Goal: Task Accomplishment & Management: Manage account settings

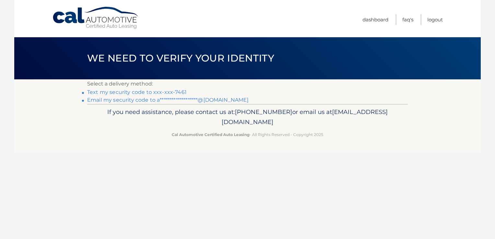
click at [167, 94] on link "Text my security code to xxx-xxx-7461" at bounding box center [137, 92] width 100 height 6
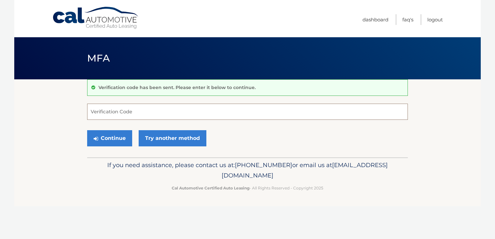
click at [158, 113] on input "Verification Code" at bounding box center [247, 112] width 321 height 16
type input "067228"
click at [87, 130] on button "Continue" at bounding box center [109, 138] width 45 height 16
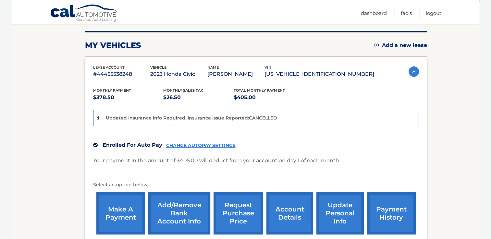
scroll to position [78, 0]
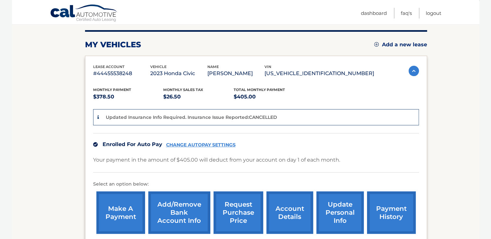
click at [193, 148] on link "CHANGE AUTOPAY SETTINGS" at bounding box center [200, 145] width 69 height 6
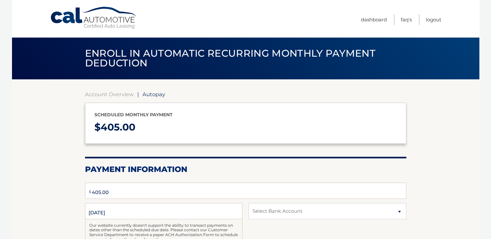
type input "405.00"
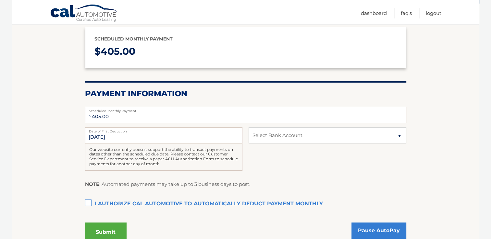
scroll to position [75, 0]
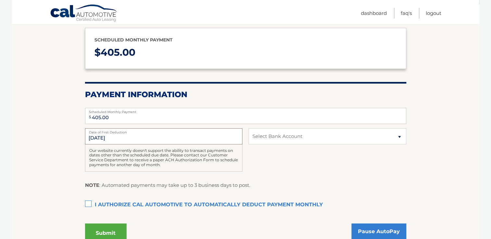
click at [204, 143] on input "10/1/2025" at bounding box center [163, 136] width 157 height 16
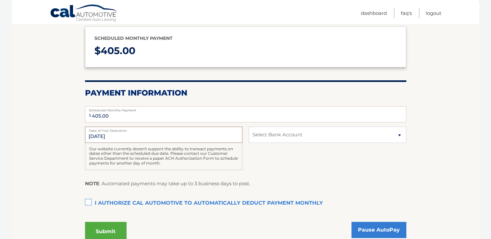
scroll to position [78, 0]
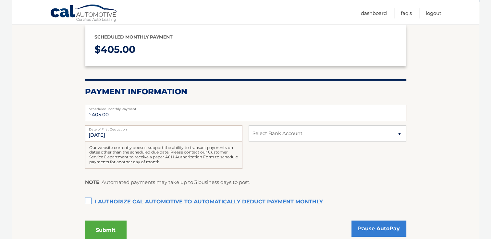
click at [75, 17] on link "Cal Automotive" at bounding box center [84, 13] width 68 height 19
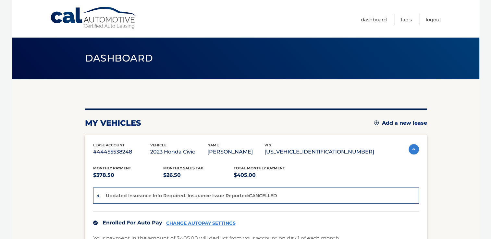
click at [197, 228] on div "Enrolled For Auto Pay CHANGE AUTOPAY SETTINGS" at bounding box center [256, 223] width 326 height 22
click at [197, 226] on link "CHANGE AUTOPAY SETTINGS" at bounding box center [200, 224] width 69 height 6
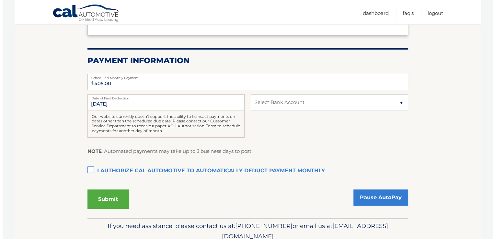
scroll to position [137, 0]
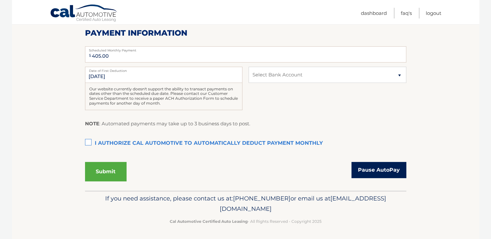
click at [384, 171] on link "Pause AutoPay" at bounding box center [378, 170] width 55 height 16
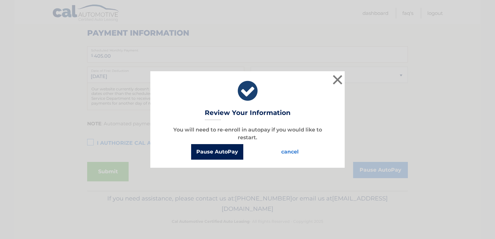
click at [226, 153] on button "Pause AutoPay" at bounding box center [217, 152] width 52 height 16
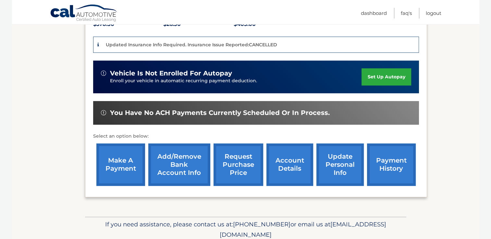
scroll to position [150, 0]
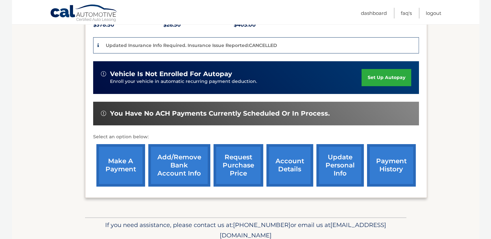
click at [170, 169] on link "Add/Remove bank account info" at bounding box center [179, 165] width 62 height 42
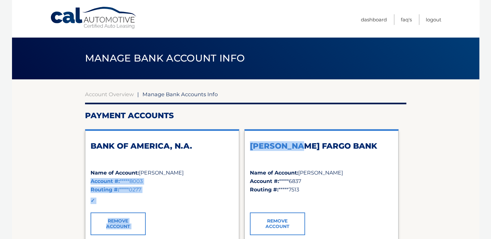
drag, startPoint x: 0, startPoint y: 0, endPoint x: 311, endPoint y: 142, distance: 342.0
click at [311, 142] on div "BANK OF AMERICA, N.A. Name of Account: Alejandra Portillo Simmons Account #: **…" at bounding box center [245, 187] width 321 height 127
drag, startPoint x: 311, startPoint y: 142, endPoint x: 296, endPoint y: 150, distance: 16.4
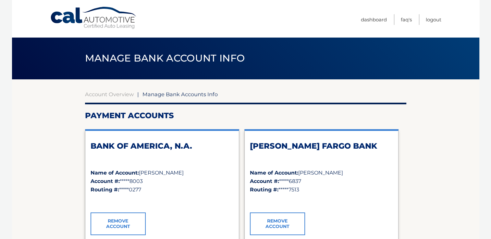
click at [424, 180] on section "Account Overview | Manage Bank Accounts Info Payment Accounts BANK OF AMERICA, …" at bounding box center [245, 220] width 467 height 283
click at [111, 220] on link "Remove Account" at bounding box center [117, 224] width 55 height 23
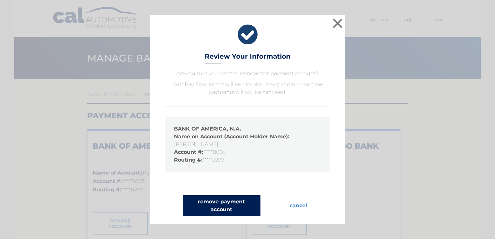
click at [241, 205] on button "remove payment account" at bounding box center [222, 206] width 78 height 21
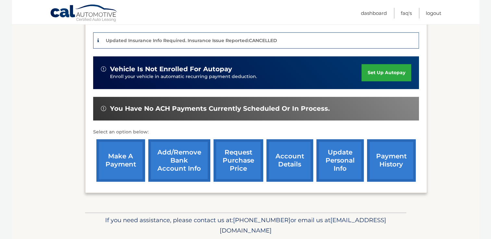
scroll to position [159, 0]
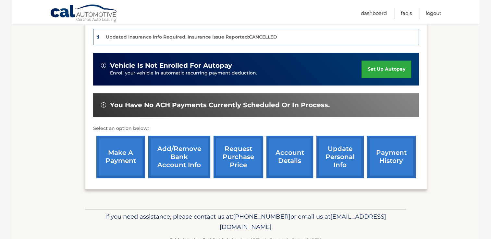
click at [170, 162] on link "Add/Remove bank account info" at bounding box center [179, 157] width 62 height 42
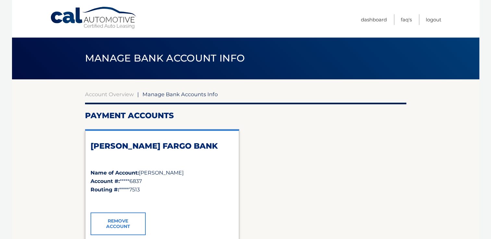
click at [119, 226] on link "Remove Account" at bounding box center [117, 224] width 55 height 23
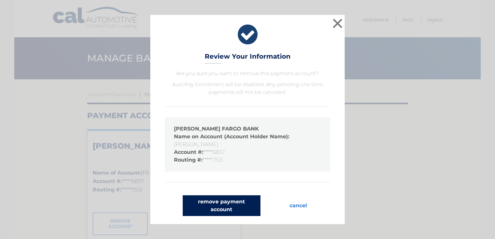
click at [230, 205] on button "remove payment account" at bounding box center [222, 206] width 78 height 21
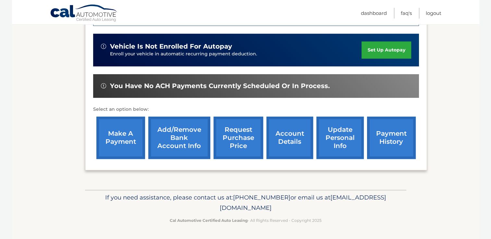
scroll to position [180, 0]
click at [389, 143] on link "payment history" at bounding box center [391, 138] width 49 height 42
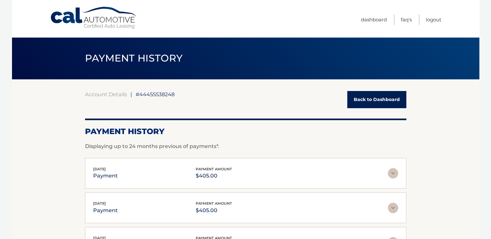
click at [381, 98] on link "Back to Dashboard" at bounding box center [376, 99] width 59 height 17
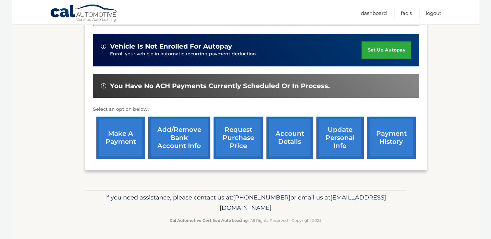
scroll to position [185, 0]
